Goal: Transaction & Acquisition: Subscribe to service/newsletter

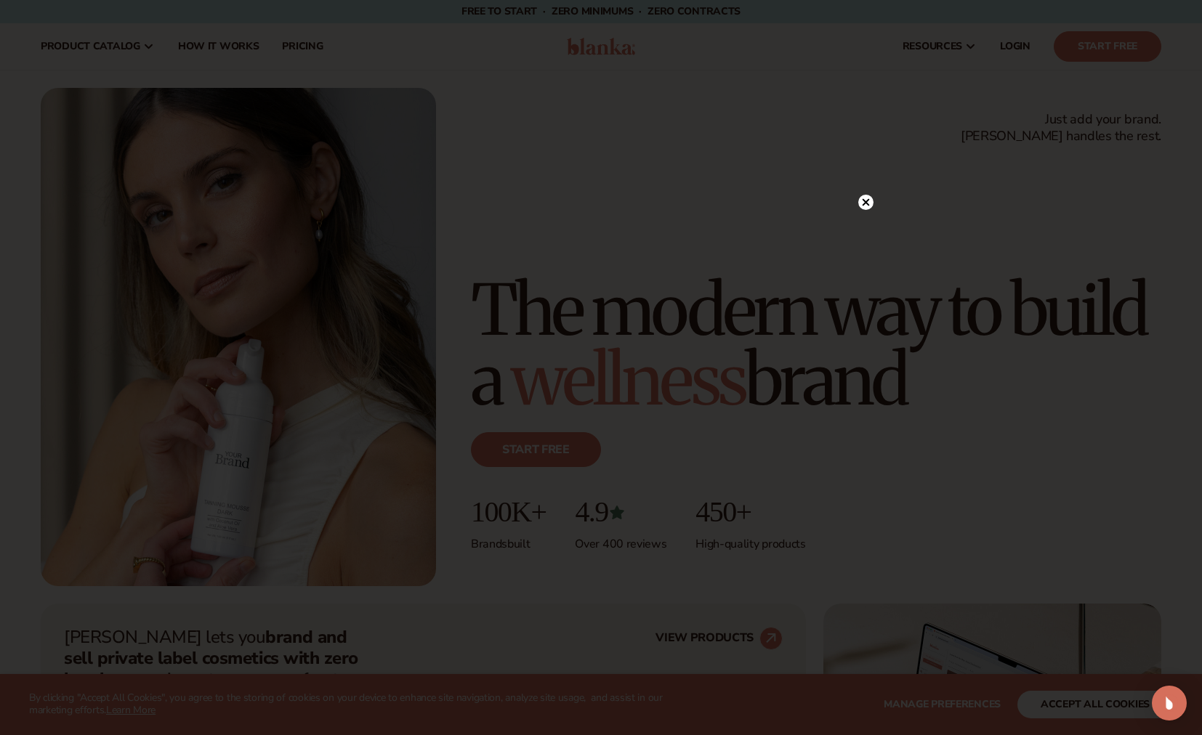
click at [1115, 39] on div at bounding box center [601, 367] width 1202 height 735
click at [863, 203] on icon at bounding box center [865, 201] width 7 height 7
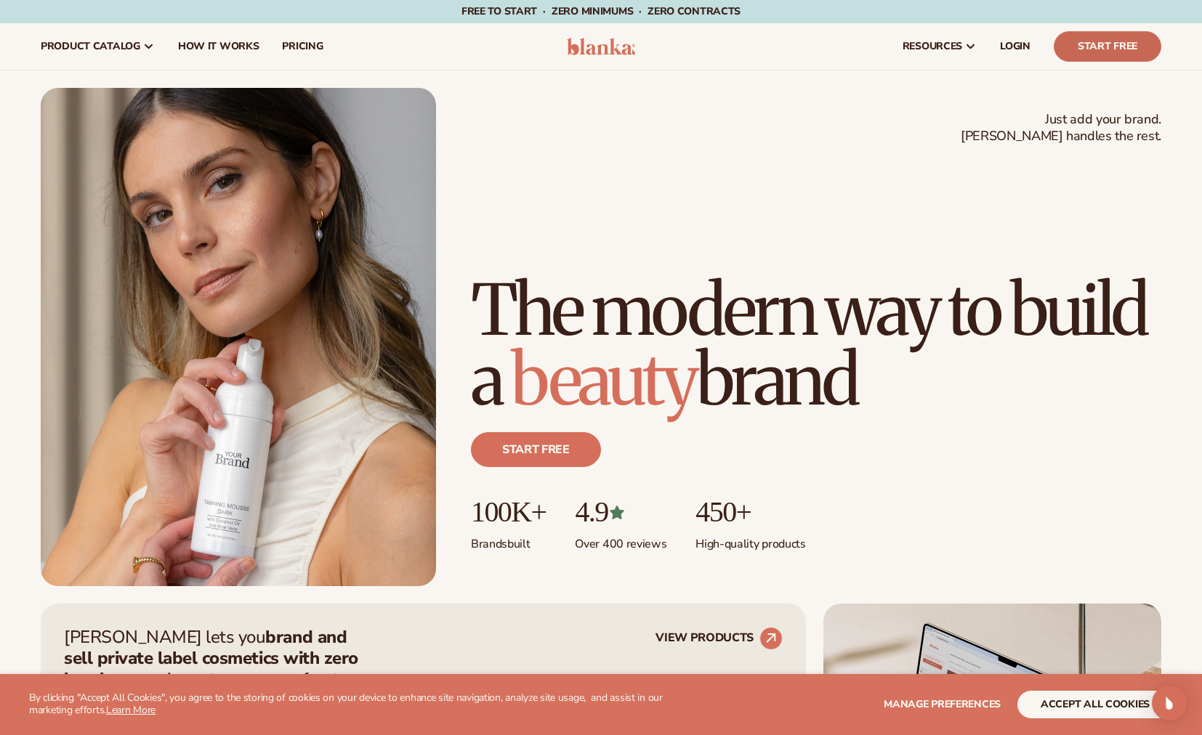
click at [1090, 53] on link "Start Free" at bounding box center [1107, 46] width 108 height 31
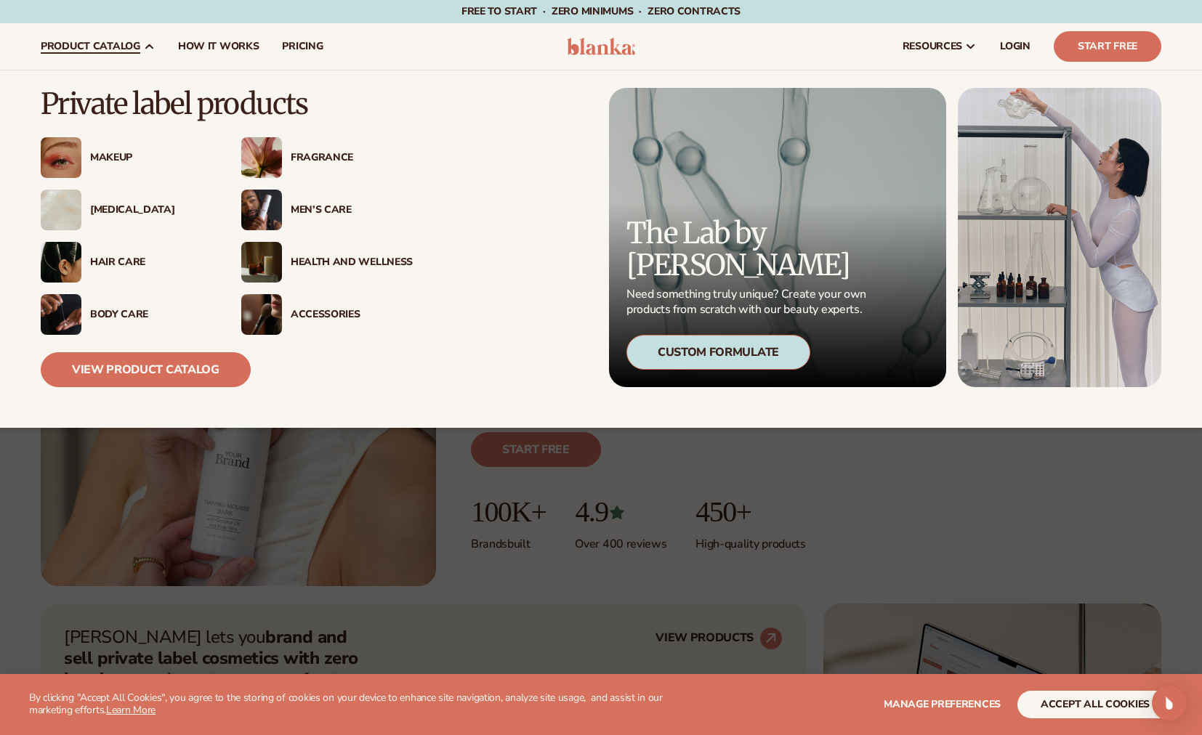
click at [309, 258] on div "Health And Wellness" at bounding box center [352, 262] width 122 height 12
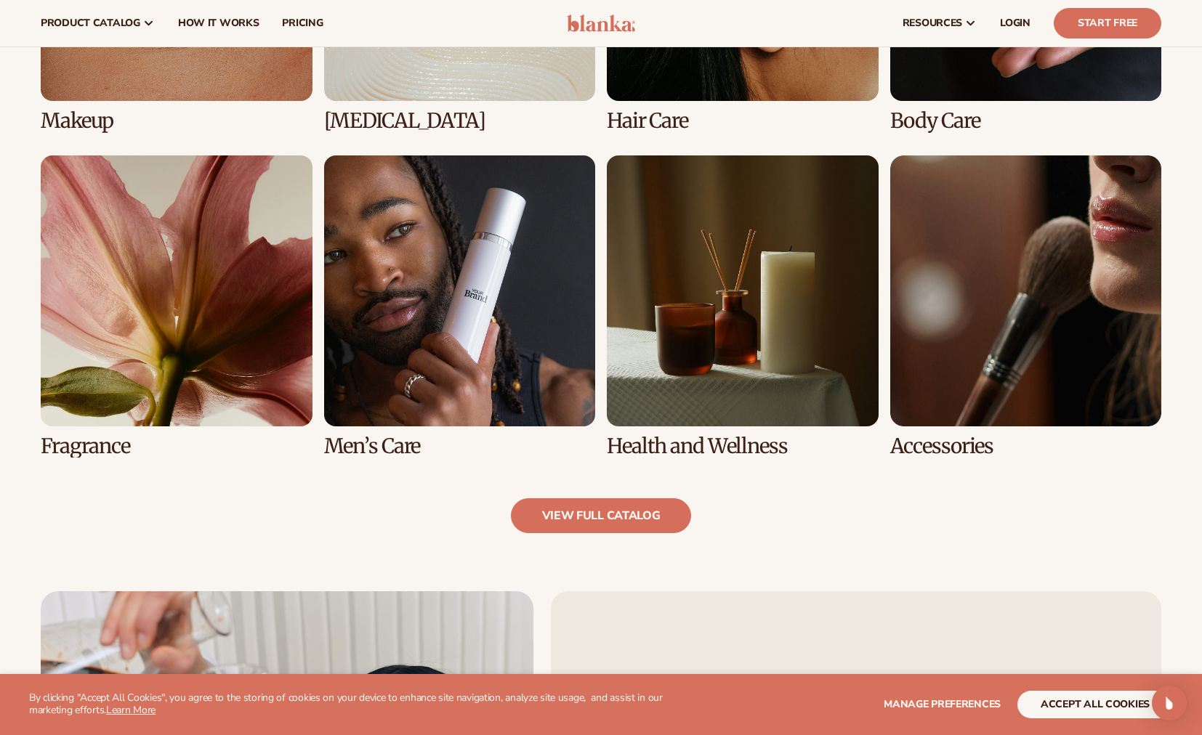
scroll to position [1252, 0]
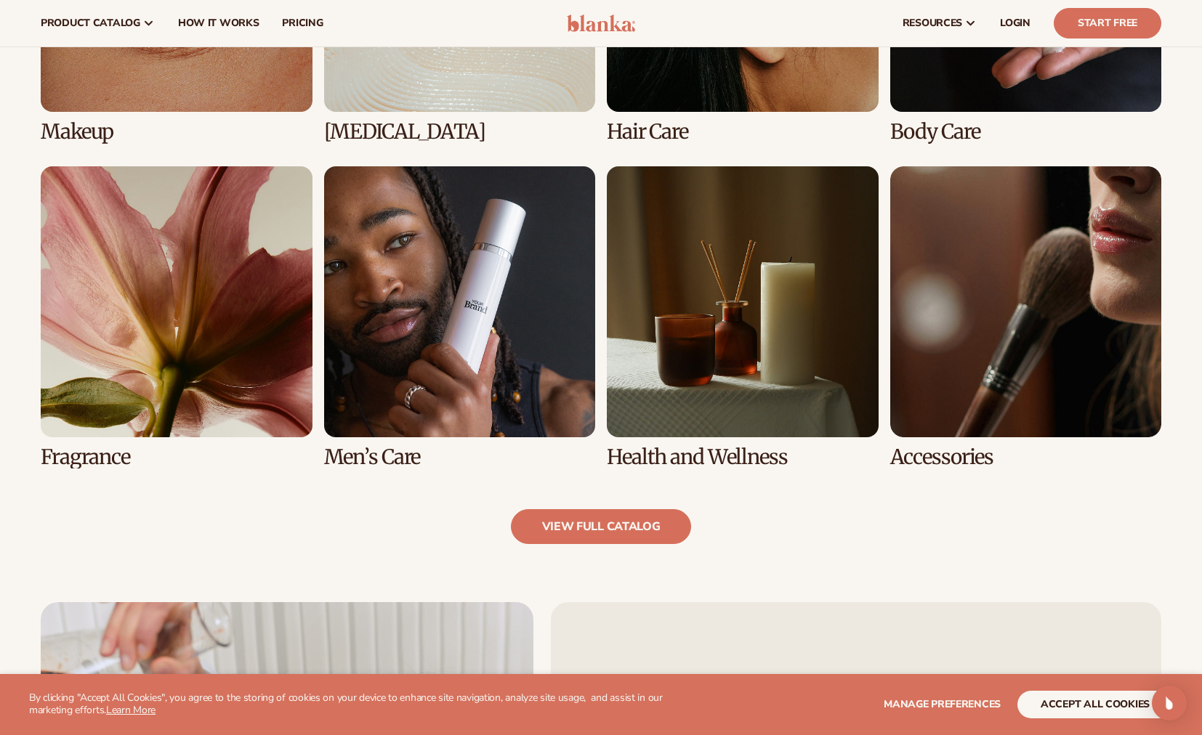
click at [774, 338] on link "7 / 8" at bounding box center [743, 317] width 272 height 302
click at [616, 518] on link "view full catalog" at bounding box center [601, 526] width 181 height 35
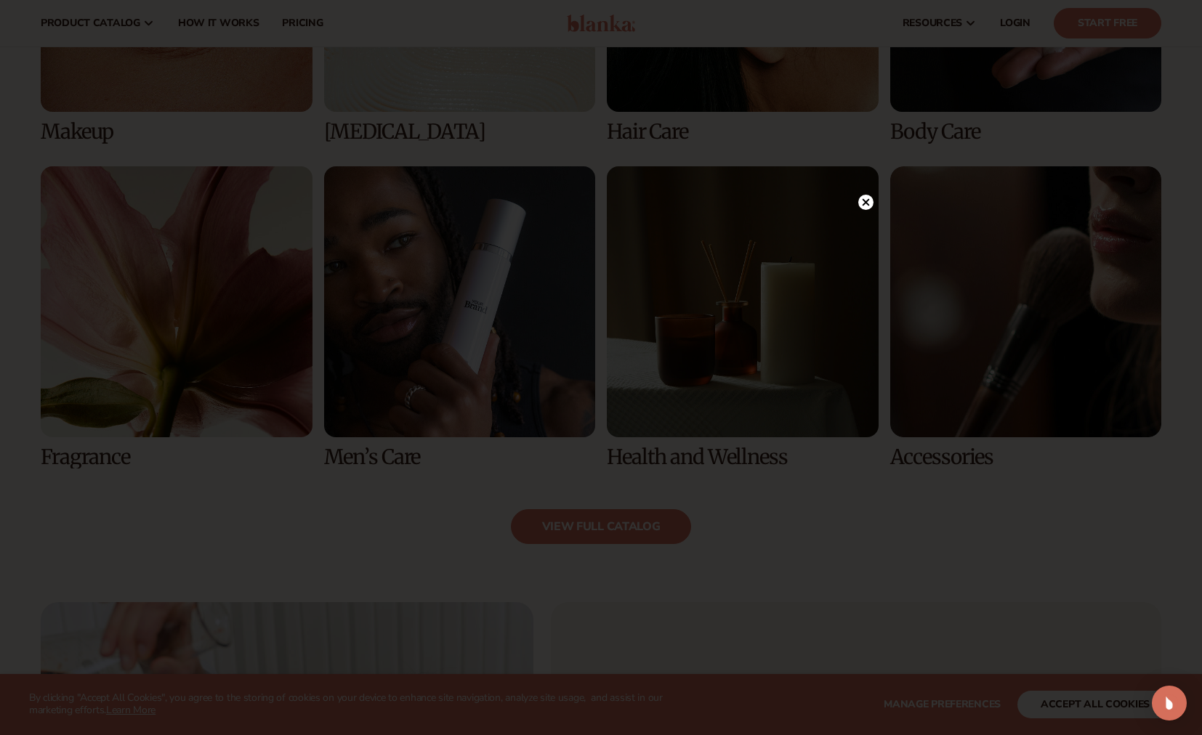
click at [862, 202] on circle at bounding box center [865, 202] width 15 height 15
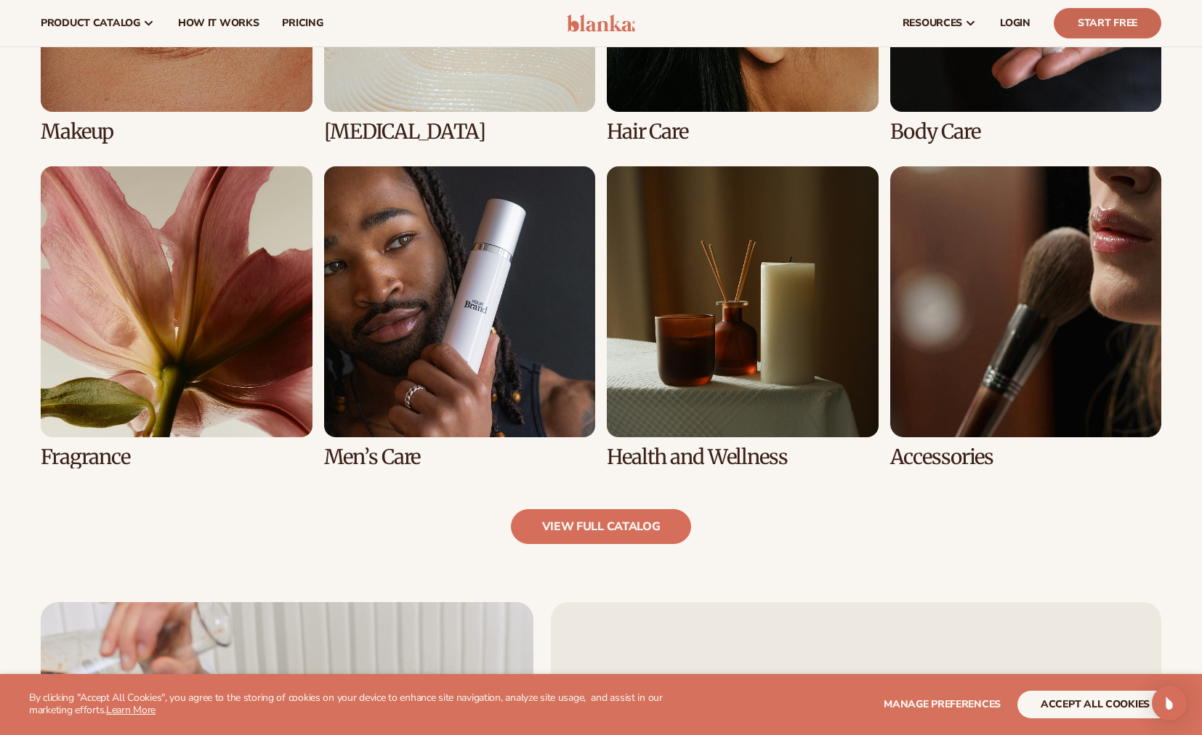
click at [1133, 16] on link "Start Free" at bounding box center [1107, 23] width 108 height 31
